Goal: Information Seeking & Learning: Learn about a topic

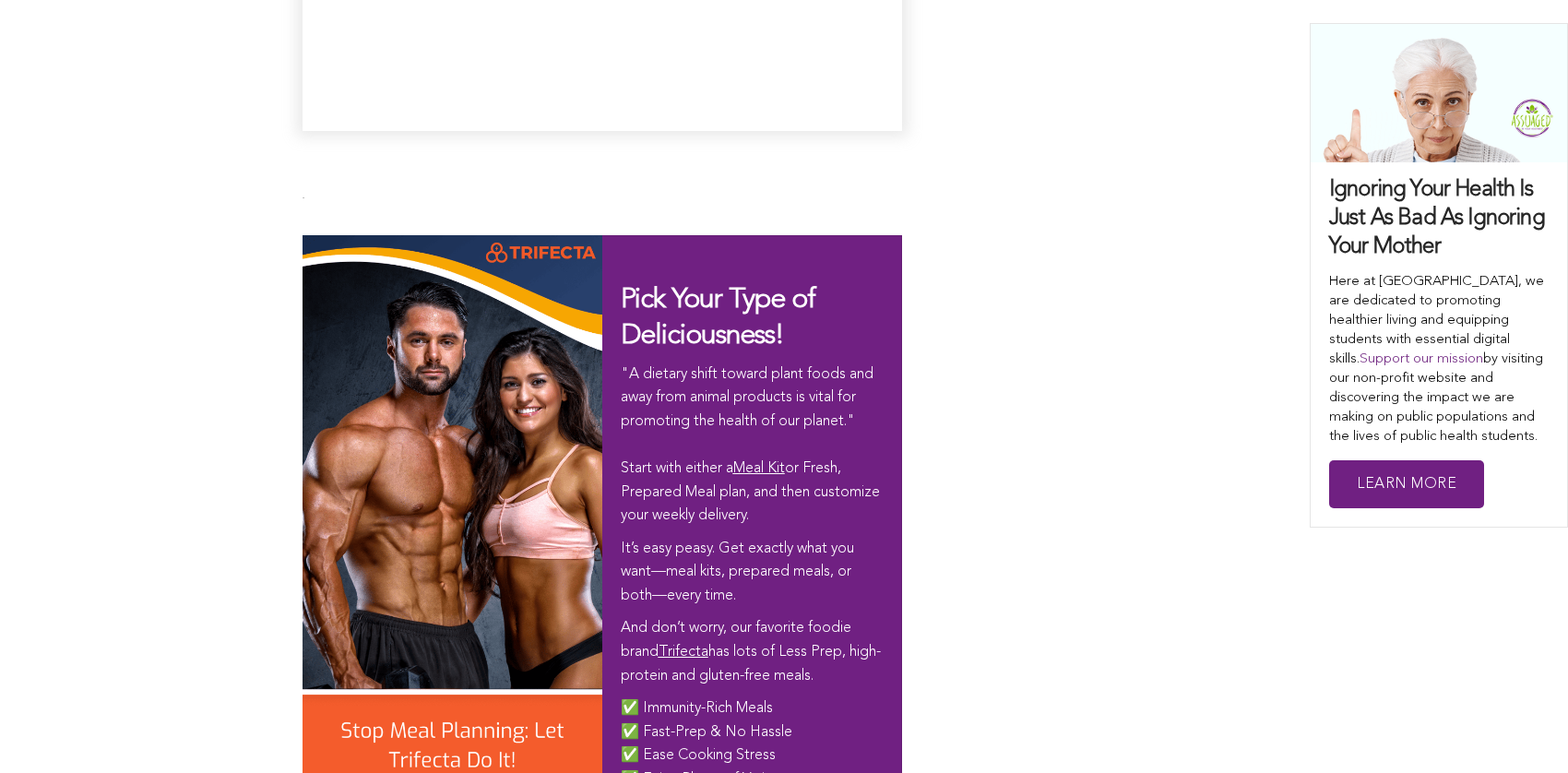
scroll to position [10804, 0]
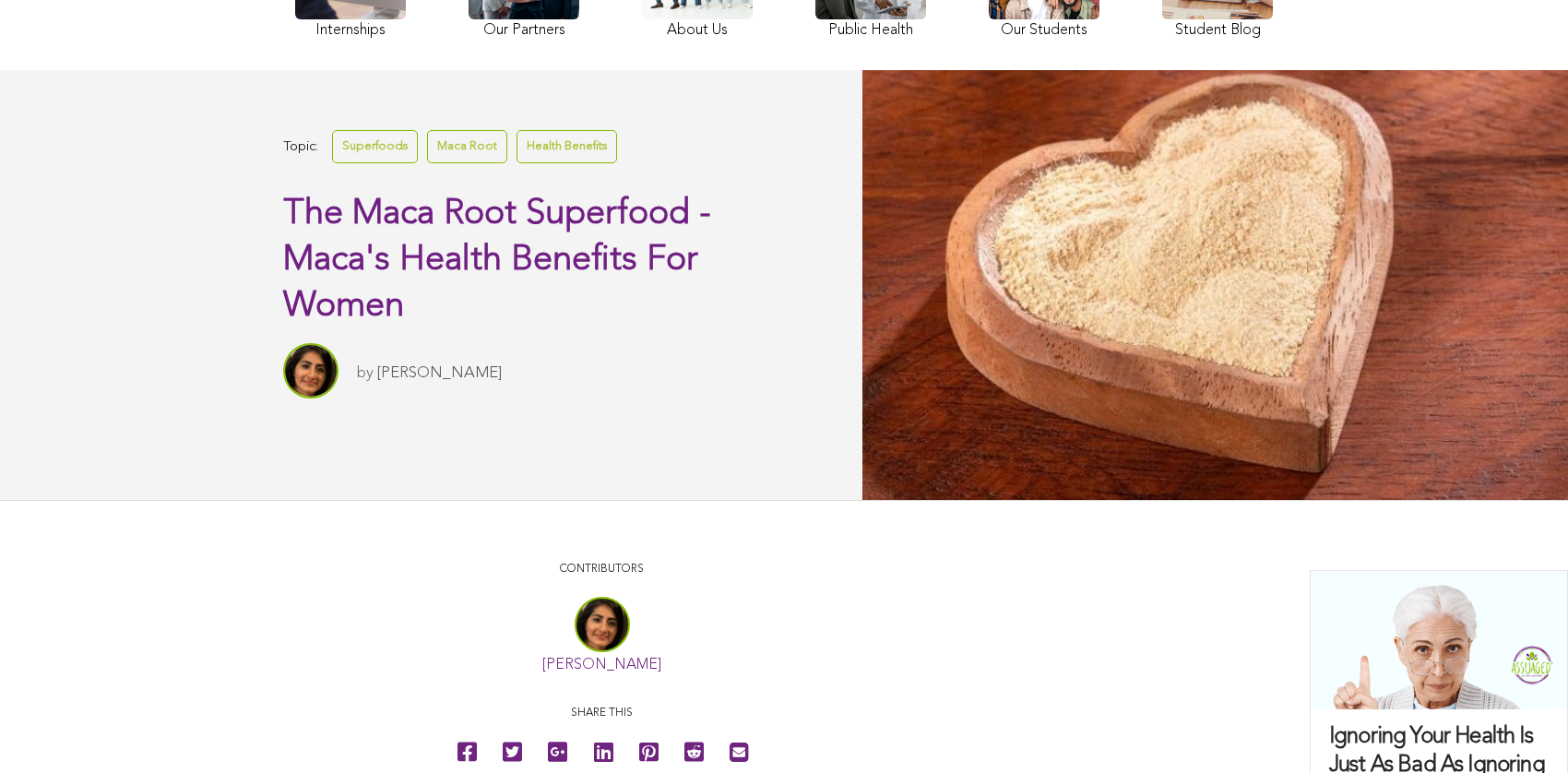
scroll to position [0, 0]
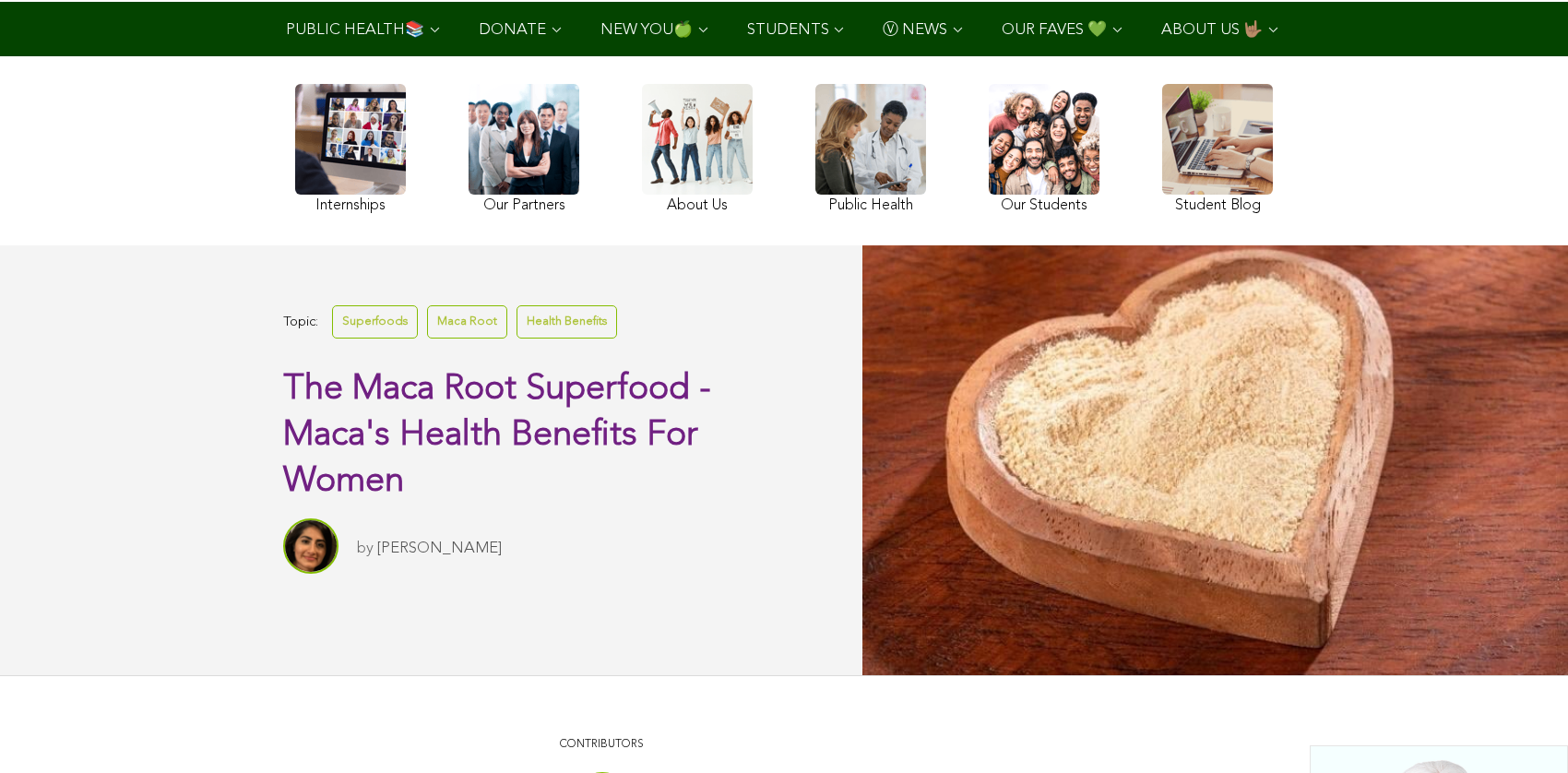
click at [1162, 200] on link at bounding box center [1217, 150] width 111 height 135
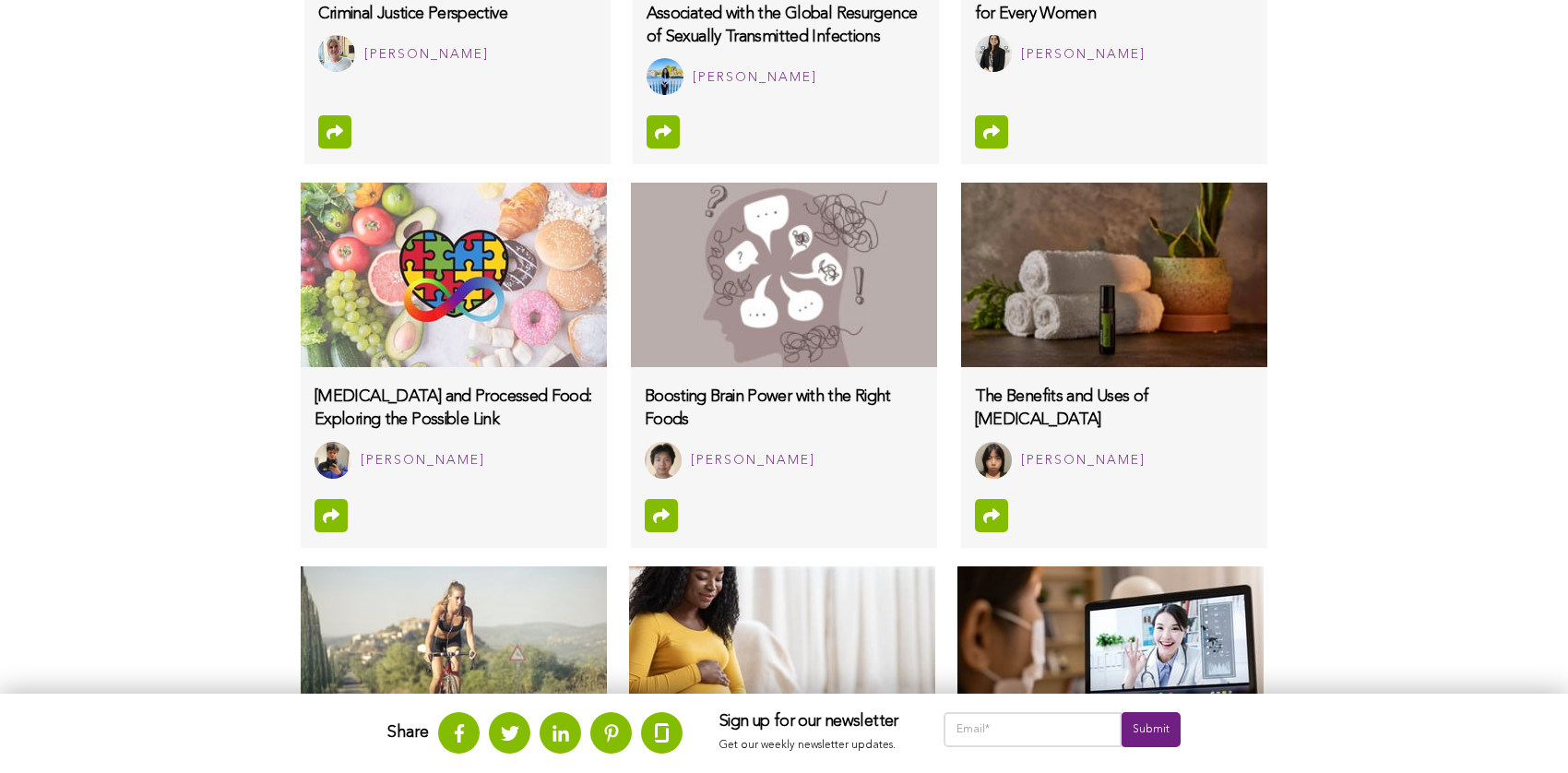
scroll to position [1729, 0]
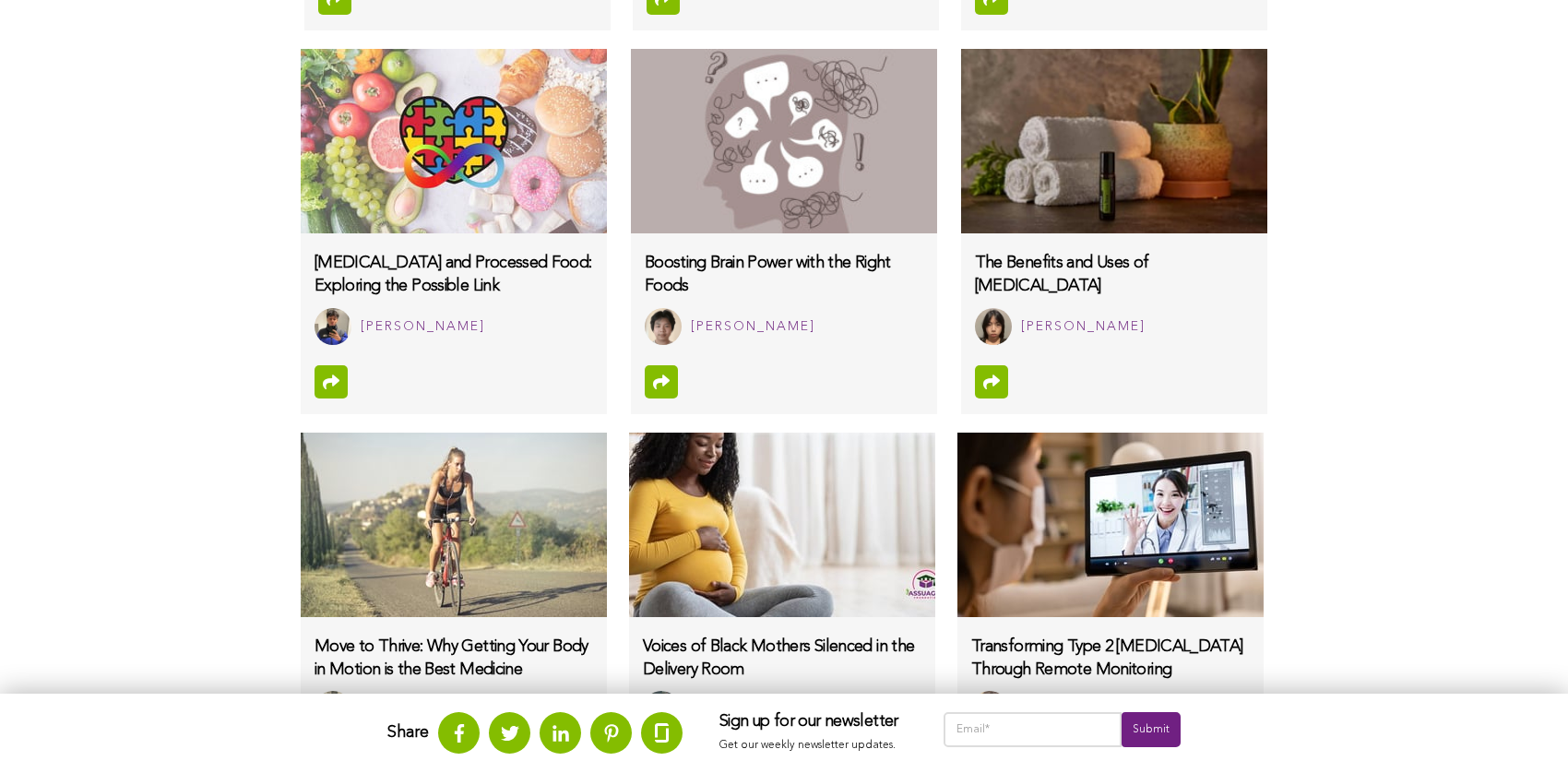
click at [127, 769] on html "WHAT WE DO & WHY SUPPORT OUR 501(c)(3) NON-PROFIT STUDENT INTERNSHIP YOUTUBE CO…" at bounding box center [784, 107] width 1568 height 3672
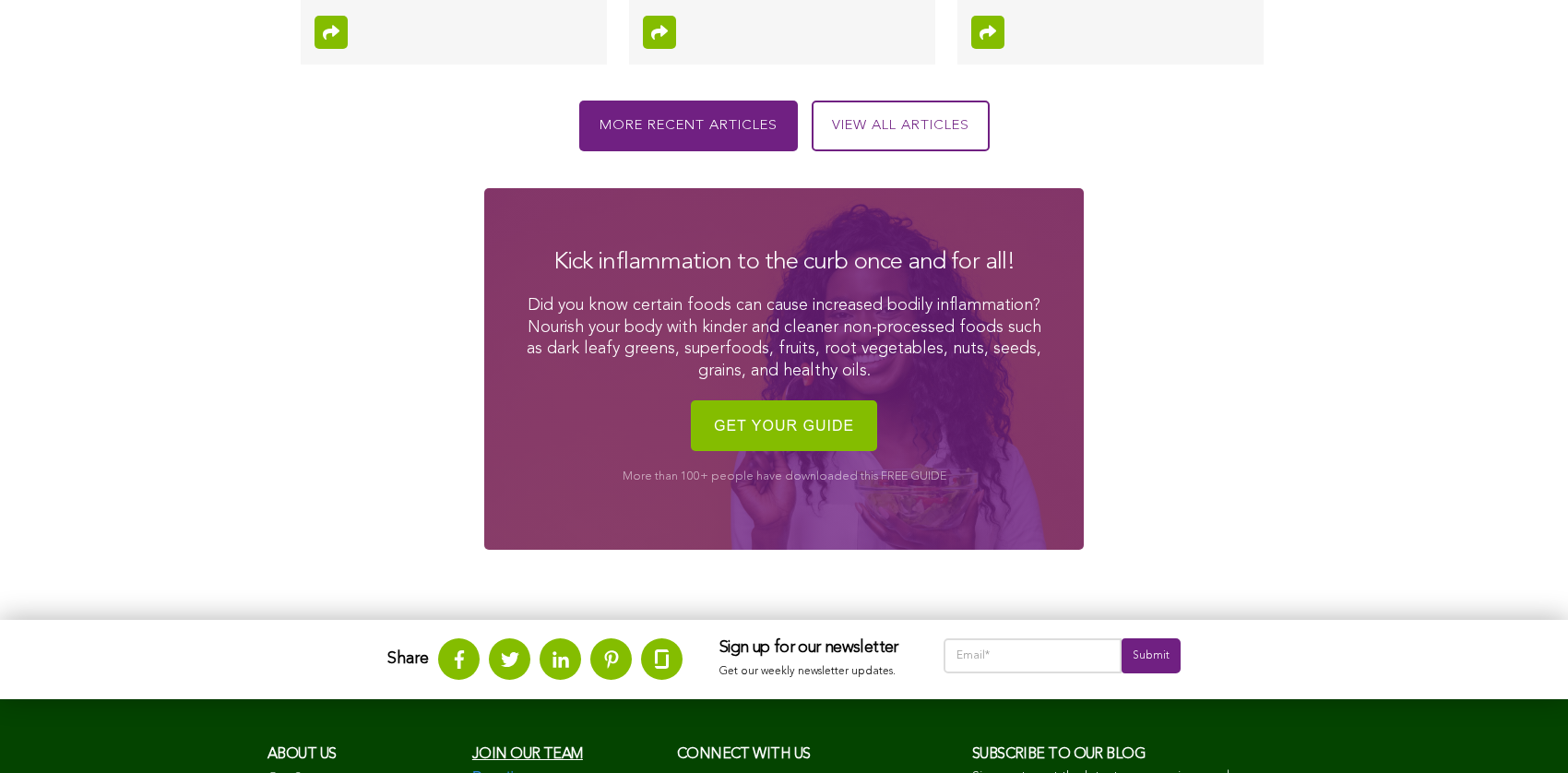
scroll to position [2460, 0]
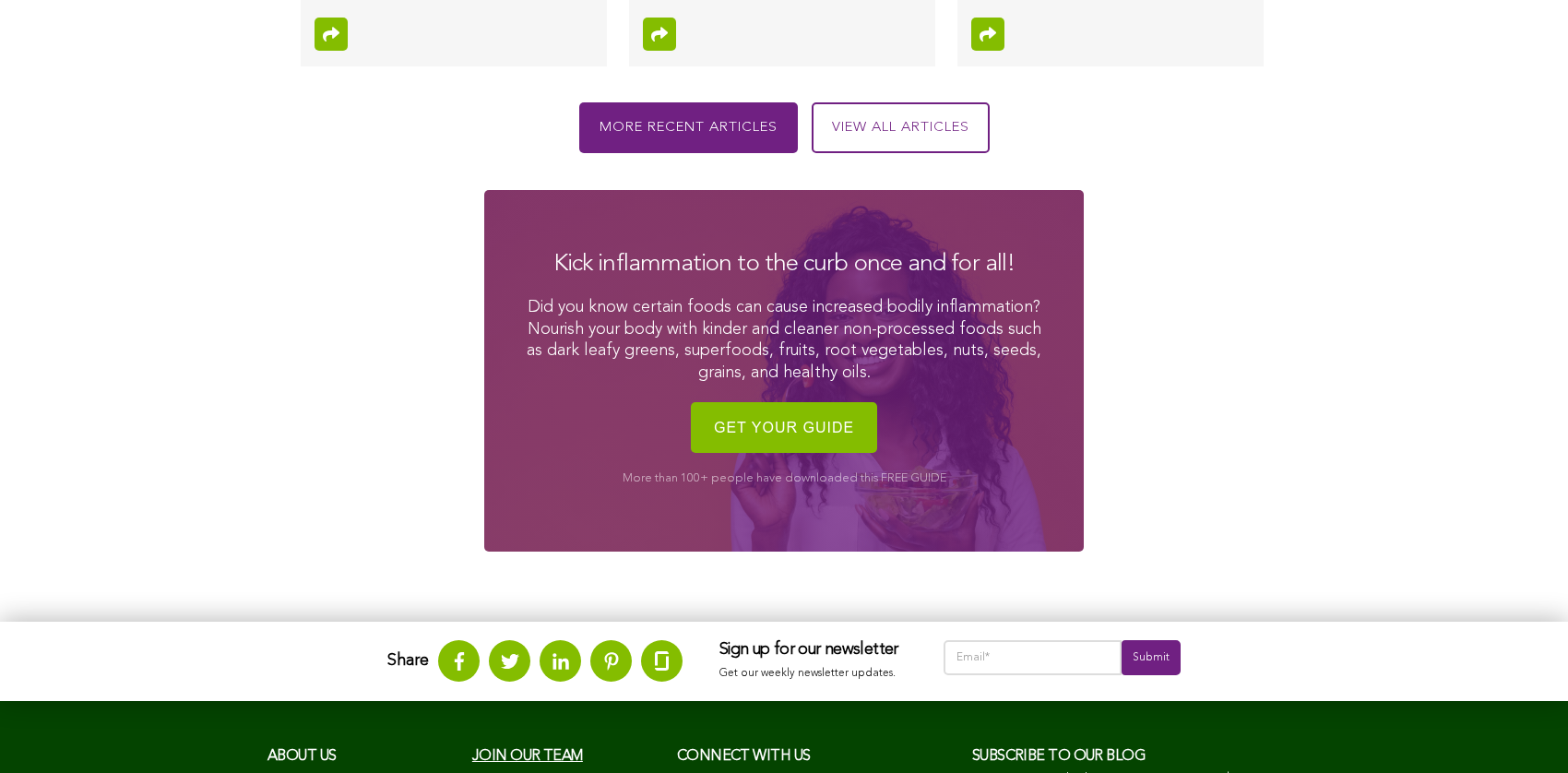
click at [450, 652] on icon at bounding box center [459, 661] width 19 height 19
